Goal: Task Accomplishment & Management: Use online tool/utility

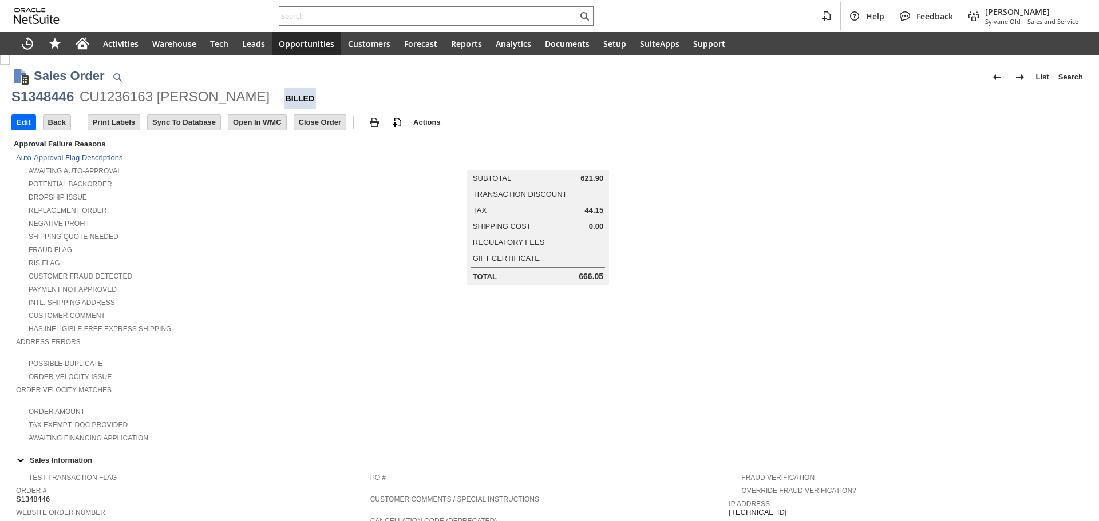
scroll to position [588, 0]
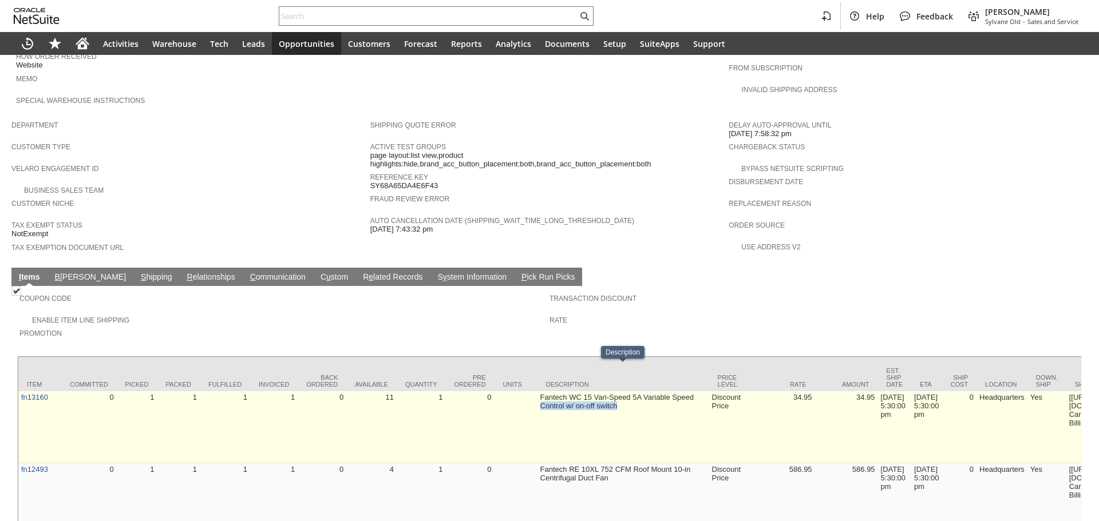
click at [538, 391] on td "Fantech WC 15 Vari-Speed 5A Variable Speed Control w/ on-off switch" at bounding box center [623, 427] width 172 height 72
click at [542, 391] on td "Fantech WC 15 Vari-Speed 5A Variable Speed Control w/ on-off switch" at bounding box center [623, 427] width 172 height 72
click at [546, 391] on td "Fantech WC 15 Vari-Speed 5A Variable Speed Control w/ on-off switch" at bounding box center [623, 427] width 172 height 72
click at [616, 391] on td "Fantech WC 15 Vari-Speed 5A Variable Speed Control w/ on-off switch" at bounding box center [623, 427] width 172 height 72
drag, startPoint x: 626, startPoint y: 379, endPoint x: 628, endPoint y: 387, distance: 8.3
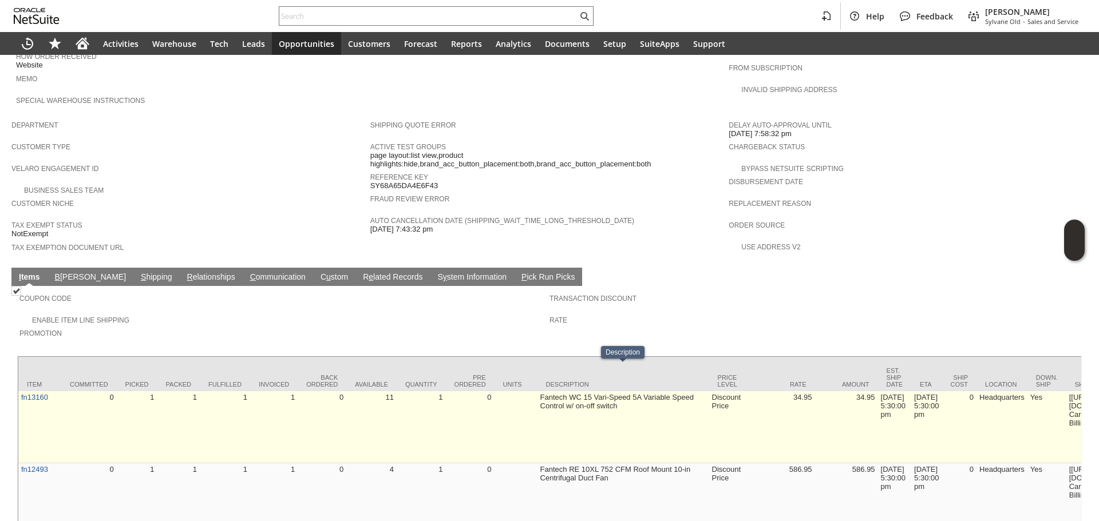
click at [628, 391] on td "Fantech WC 15 Vari-Speed 5A Variable Speed Control w/ on-off switch" at bounding box center [623, 427] width 172 height 72
drag, startPoint x: 557, startPoint y: 387, endPoint x: 582, endPoint y: 396, distance: 26.8
click at [570, 391] on td "Fantech WC 15 Vari-Speed 5A Variable Speed Control w/ on-off switch" at bounding box center [623, 427] width 172 height 72
click at [567, 392] on td "Fantech WC 15 Vari-Speed 5A Variable Speed Control w/ on-off switch" at bounding box center [623, 427] width 172 height 72
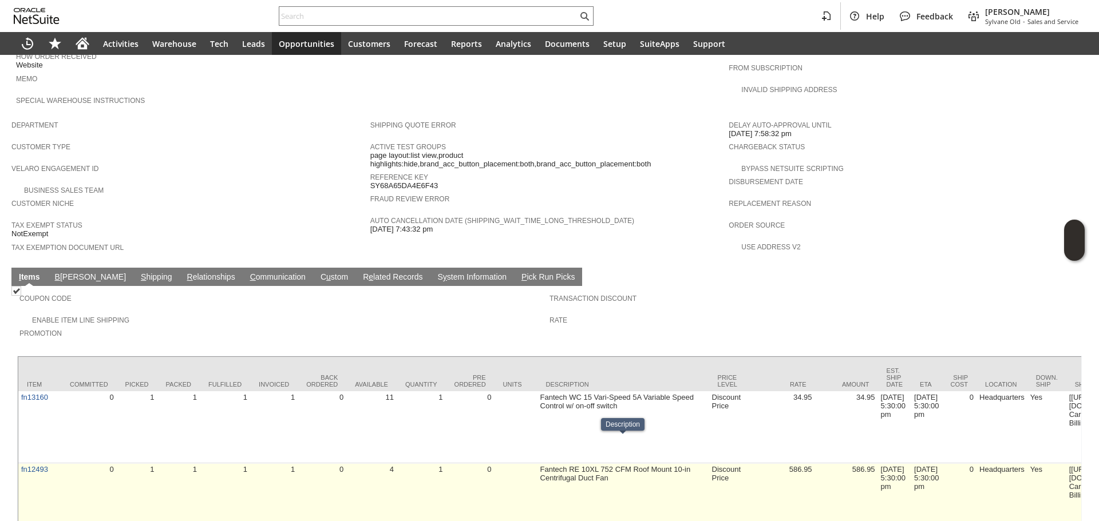
click at [630, 463] on td "Fantech RE 10XL 752 CFM Roof Mount 10-in Centrifugal Duct Fan" at bounding box center [623, 495] width 172 height 64
click at [631, 463] on td "Fantech RE 10XL 752 CFM Roof Mount 10-in Centrifugal Duct Fan" at bounding box center [623, 495] width 172 height 64
drag, startPoint x: 552, startPoint y: 445, endPoint x: 565, endPoint y: 476, distance: 34.3
click at [565, 476] on td "Fantech RE 10XL 752 CFM Roof Mount 10-in Centrifugal Duct Fan" at bounding box center [623, 495] width 172 height 64
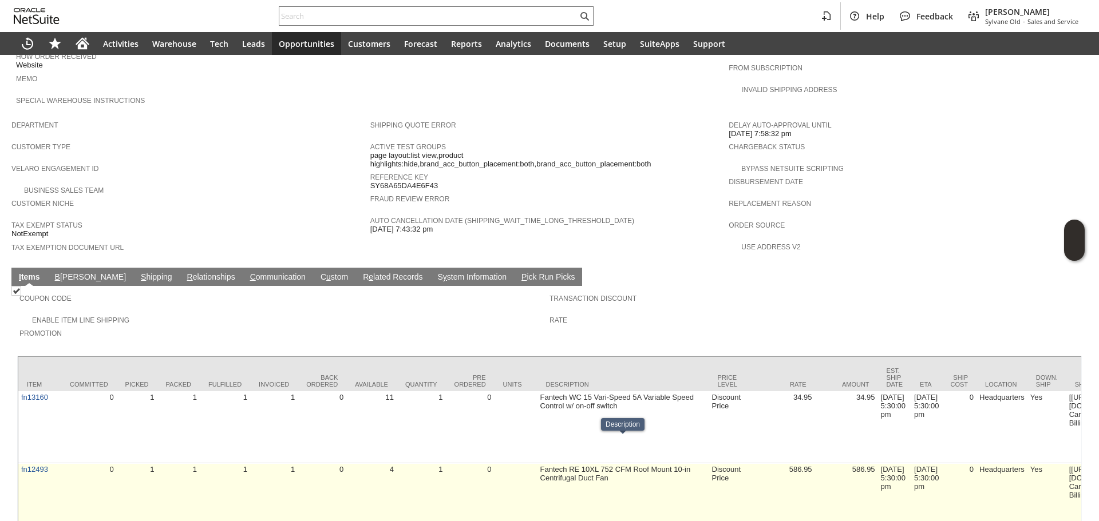
click at [595, 468] on td "Fantech RE 10XL 752 CFM Roof Mount 10-in Centrifugal Duct Fan" at bounding box center [623, 495] width 172 height 64
click at [609, 463] on td "Fantech RE 10XL 752 CFM Roof Mount 10-in Centrifugal Duct Fan" at bounding box center [623, 495] width 172 height 64
click at [555, 463] on td "Fantech RE 10XL 752 CFM Roof Mount 10-in Centrifugal Duct Fan" at bounding box center [623, 495] width 172 height 64
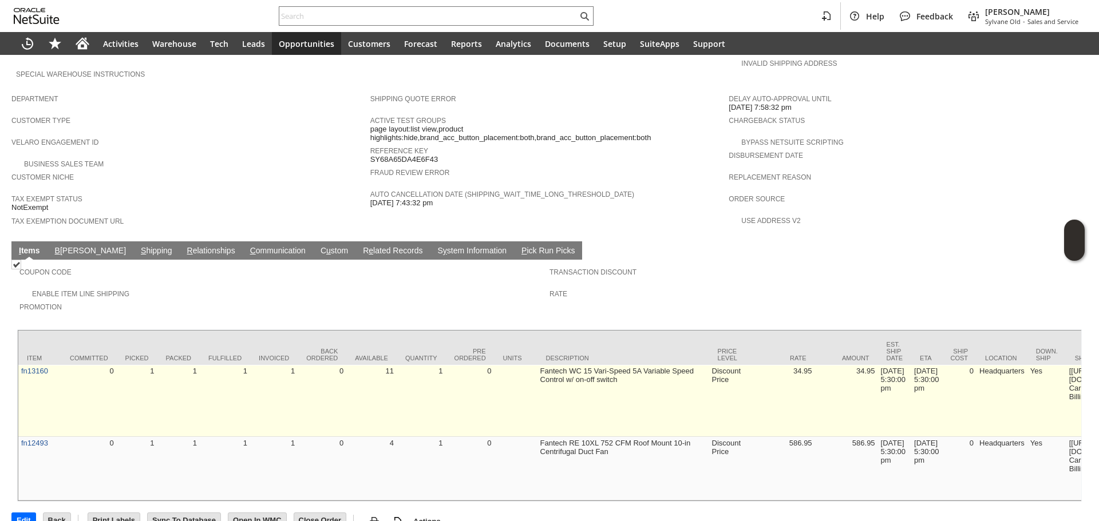
scroll to position [619, 0]
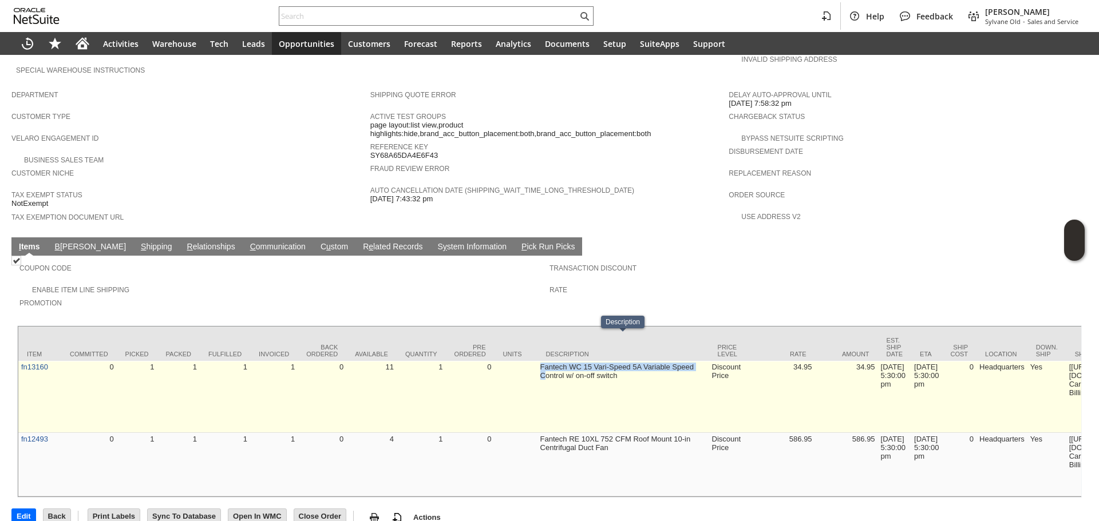
drag, startPoint x: 534, startPoint y: 344, endPoint x: 545, endPoint y: 354, distance: 14.2
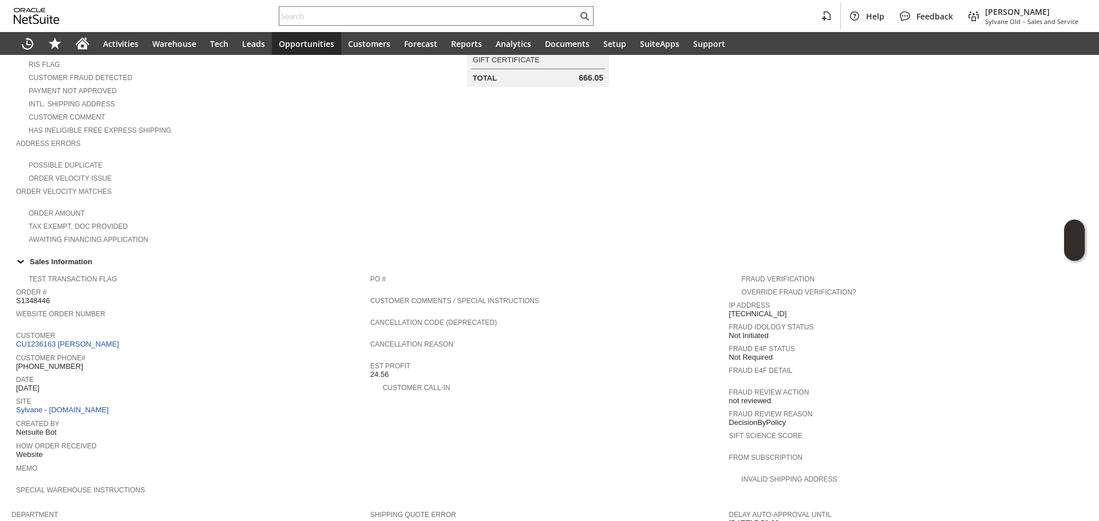
scroll to position [104, 0]
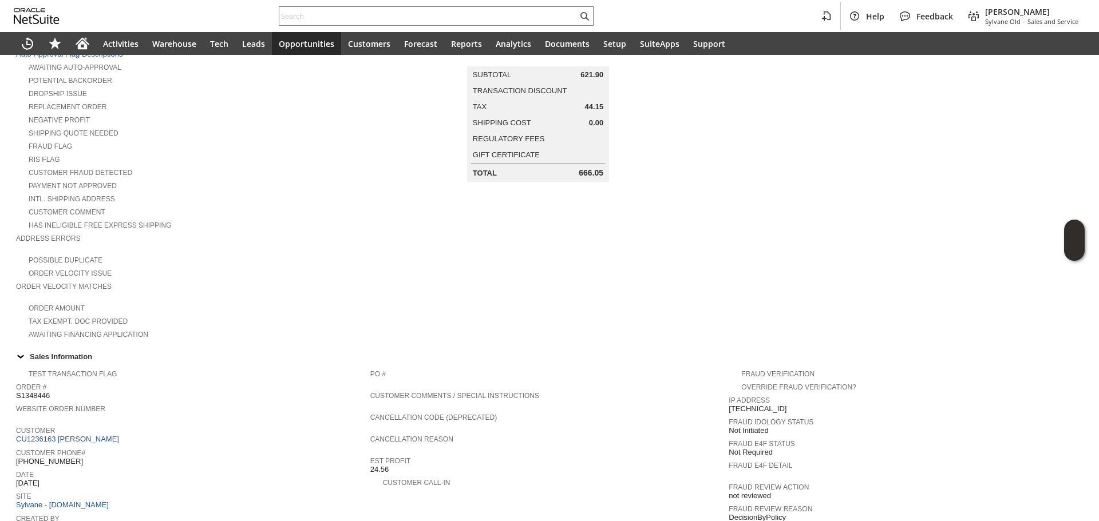
drag, startPoint x: 558, startPoint y: 177, endPoint x: 697, endPoint y: 225, distance: 147.3
click at [603, 180] on td "Summary Subtotal 621.90 Transaction Discount Tax 44.15 Shipping Cost 0.00 Regul…" at bounding box center [549, 187] width 359 height 307
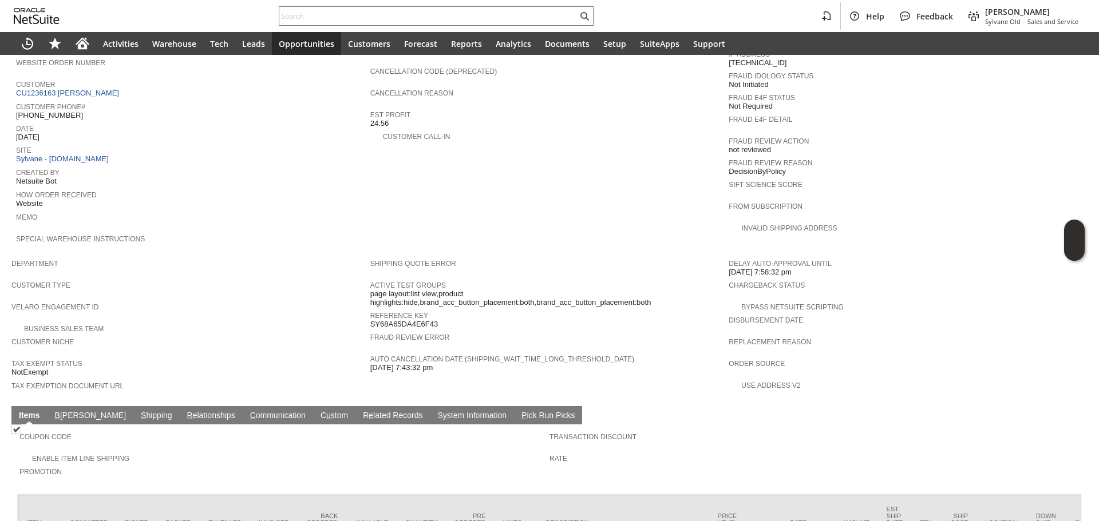
scroll to position [458, 0]
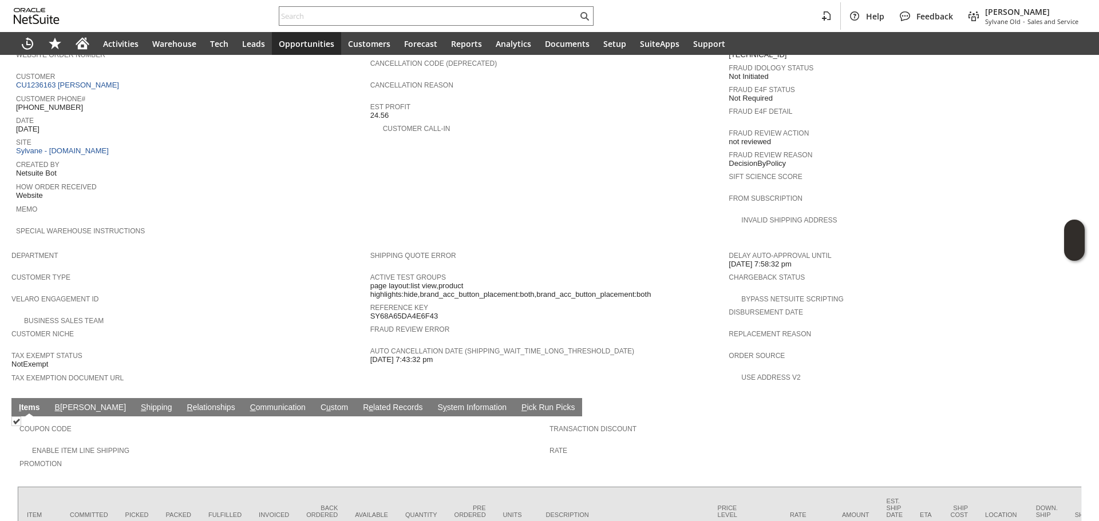
click at [247, 403] on link "C ommunication" at bounding box center [277, 408] width 61 height 11
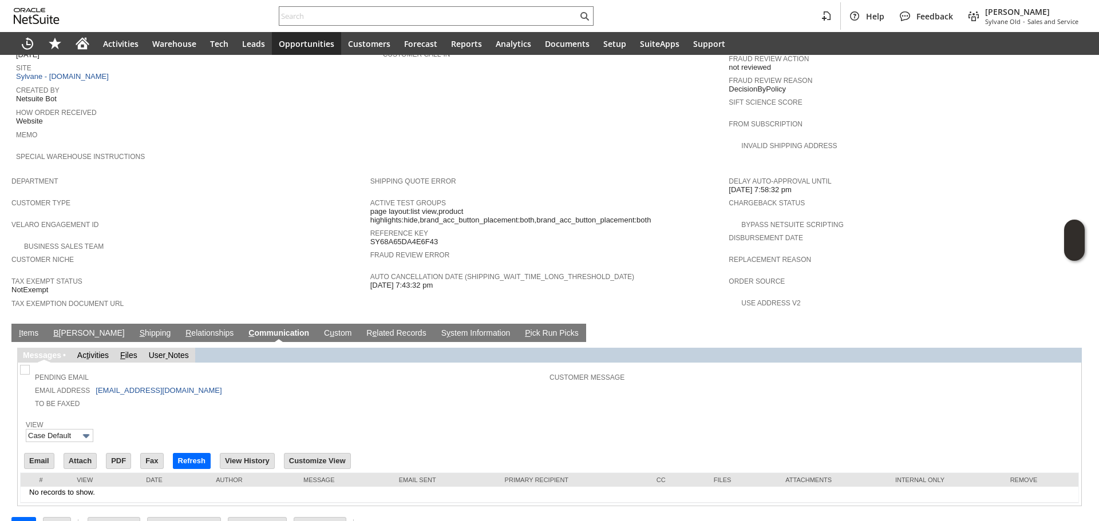
scroll to position [0, 0]
drag, startPoint x: 235, startPoint y: 371, endPoint x: 117, endPoint y: 364, distance: 118.7
click at [117, 367] on tbody "Pending Email Email Address [PERSON_NAME][EMAIL_ADDRESS][DOMAIN_NAME] To Be Fax…" at bounding box center [285, 388] width 527 height 42
click at [288, 383] on td "Email Address [PERSON_NAME][EMAIL_ADDRESS][DOMAIN_NAME]" at bounding box center [285, 389] width 527 height 13
click at [35, 454] on input "Email" at bounding box center [39, 461] width 29 height 15
